Goal: Task Accomplishment & Management: Use online tool/utility

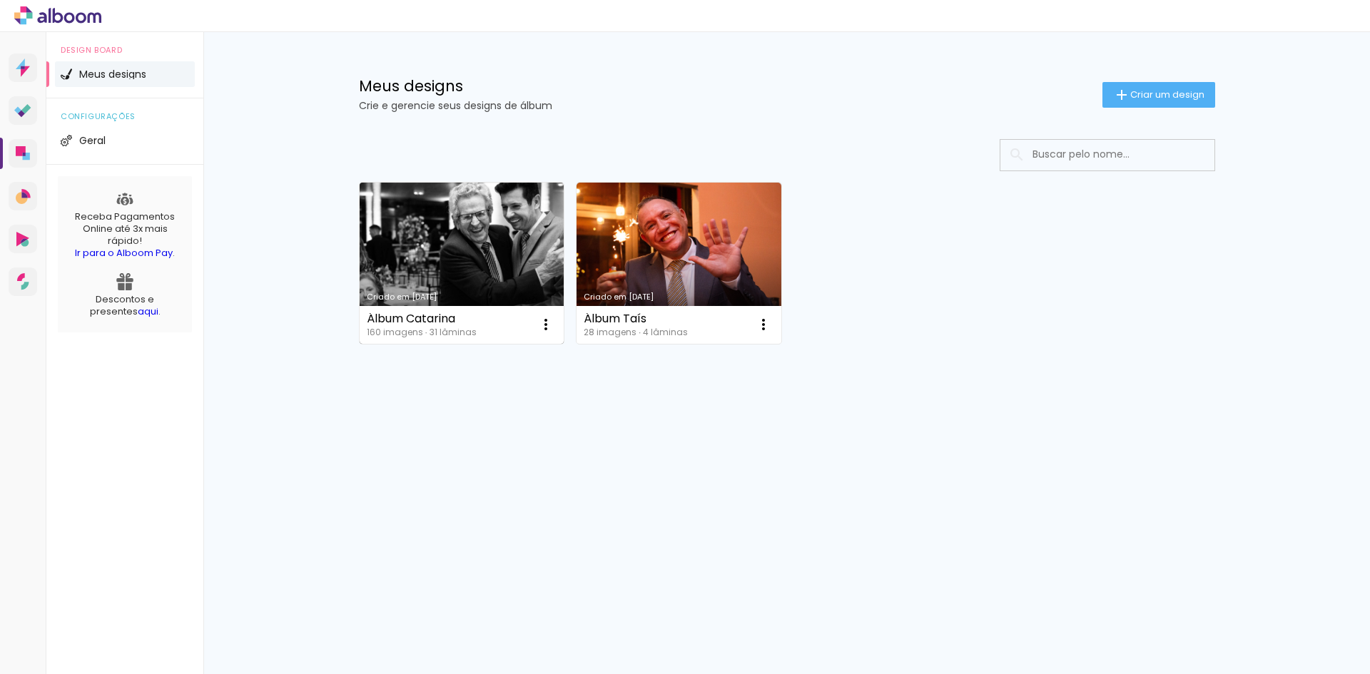
click at [448, 203] on link "Criado em [DATE]" at bounding box center [462, 263] width 205 height 161
click at [0, 0] on neon-animatable "Confirmar Cancelar" at bounding box center [0, 0] width 0 height 0
